Goal: Use online tool/utility: Use online tool/utility

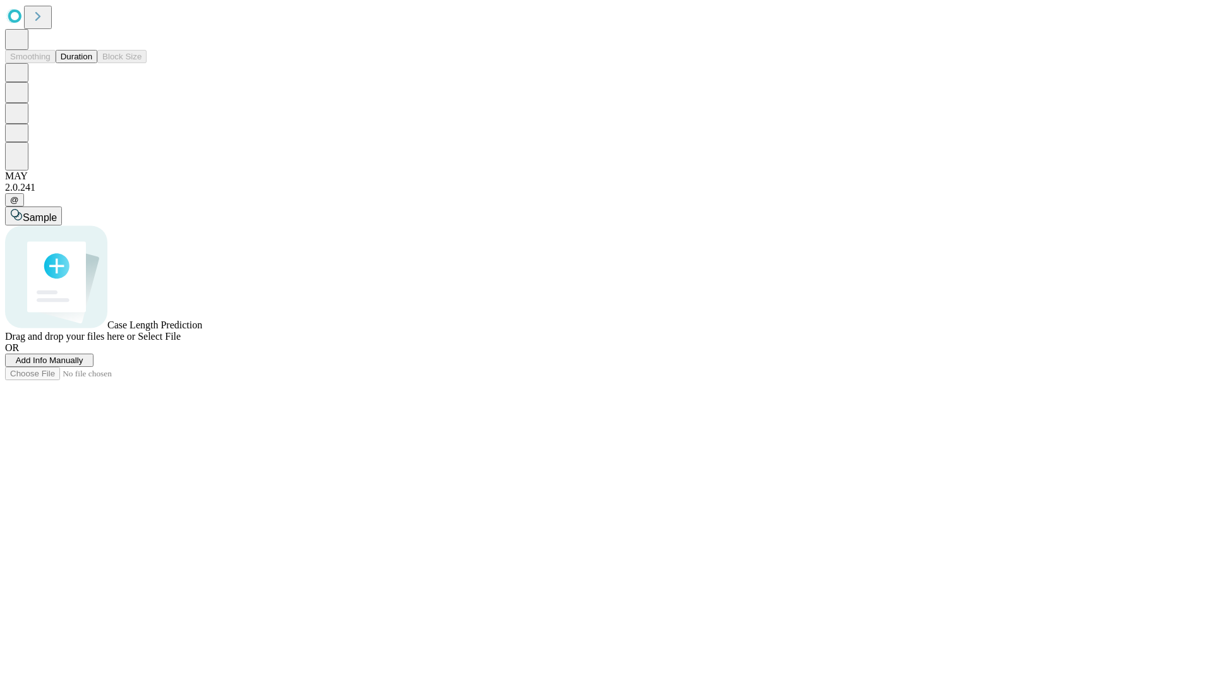
click at [92, 63] on button "Duration" at bounding box center [77, 56] width 42 height 13
click at [181, 342] on span "Select File" at bounding box center [159, 336] width 43 height 11
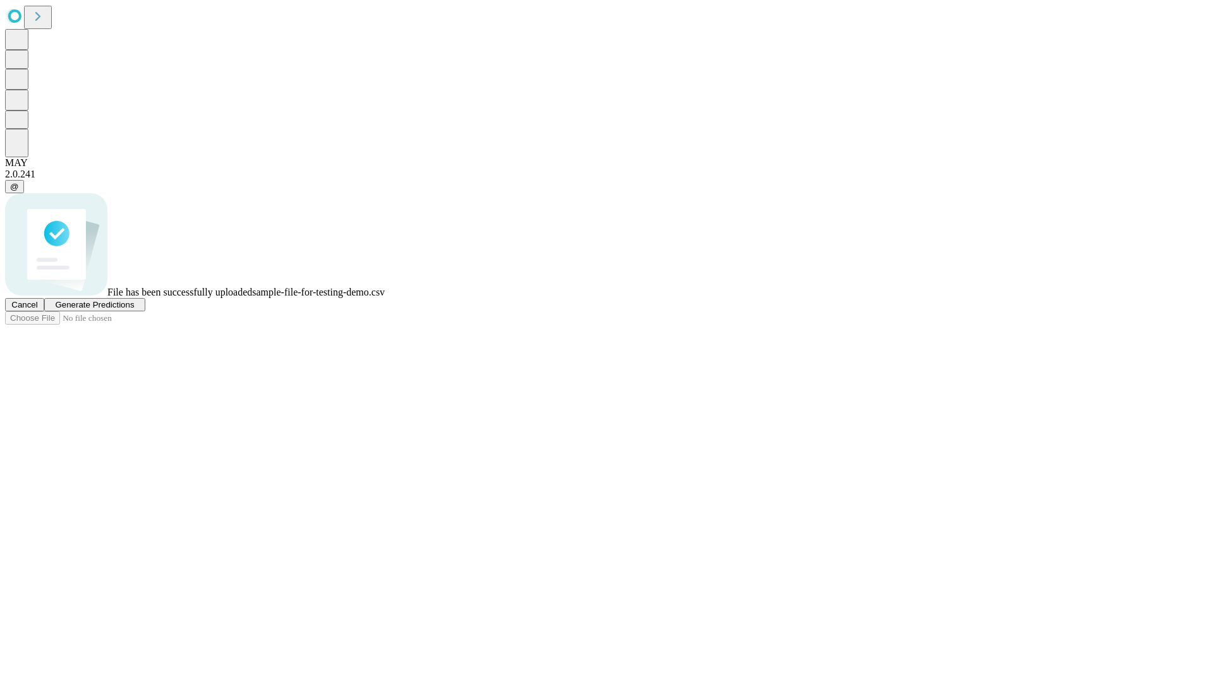
click at [134, 309] on span "Generate Predictions" at bounding box center [94, 304] width 79 height 9
